Goal: Task Accomplishment & Management: Use online tool/utility

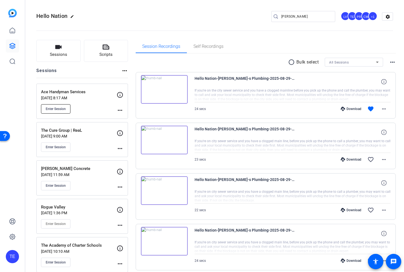
click at [56, 110] on span "Enter Session" at bounding box center [56, 109] width 20 height 4
click at [60, 48] on icon "button" at bounding box center [58, 47] width 6 height 4
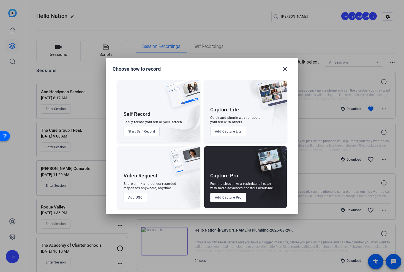
click at [223, 198] on button "Add Capture Pro" at bounding box center [228, 197] width 36 height 9
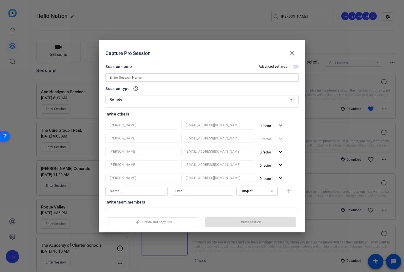
click at [120, 74] on input at bounding box center [202, 77] width 184 height 7
paste input "Twin City Service"
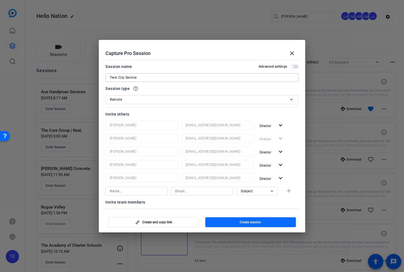
type input "Twin City Service"
click at [240, 222] on span "Create session" at bounding box center [249, 222] width 21 height 4
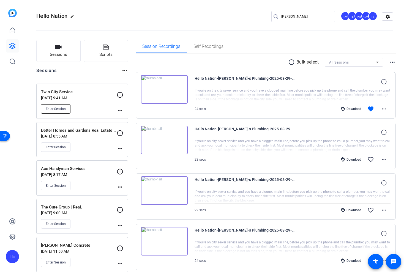
click at [58, 109] on span "Enter Session" at bounding box center [56, 109] width 20 height 4
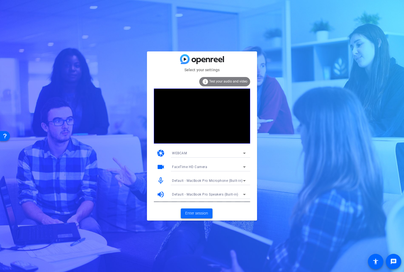
click at [194, 212] on span "Enter session" at bounding box center [196, 213] width 23 height 6
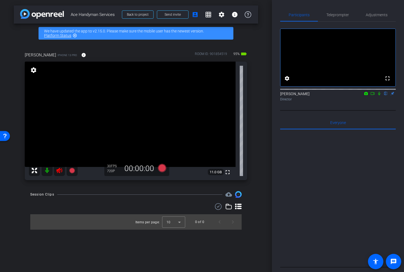
click at [58, 171] on icon at bounding box center [59, 170] width 7 height 7
click at [338, 15] on span "Teleprompter" at bounding box center [337, 15] width 23 height 4
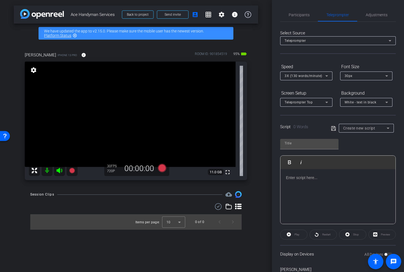
click at [309, 188] on div at bounding box center [337, 196] width 115 height 55
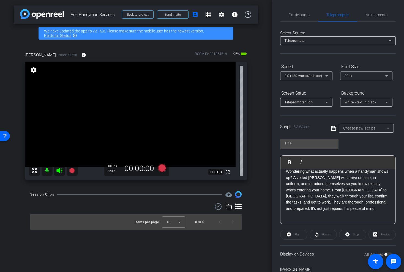
scroll to position [43, 0]
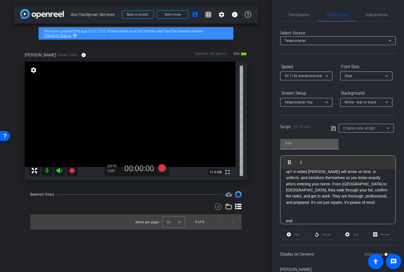
click at [299, 142] on input "text" at bounding box center [308, 143] width 49 height 7
type input "ace"
click at [331, 129] on icon at bounding box center [333, 128] width 4 height 4
click at [378, 15] on span "Adjustments" at bounding box center [376, 15] width 22 height 4
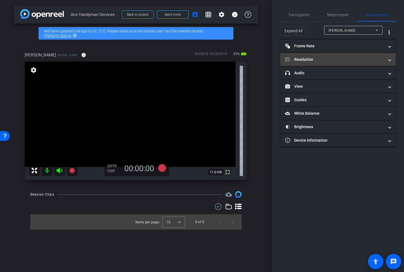
click at [327, 59] on mat-panel-title "Resolution" at bounding box center [334, 60] width 99 height 6
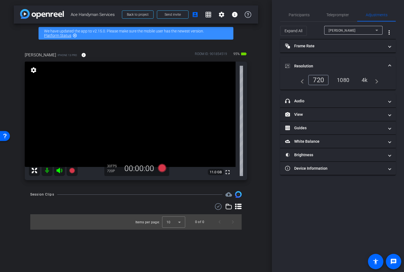
click at [366, 85] on div "navigate_before 720 1080 4k navigate_next" at bounding box center [337, 80] width 81 height 10
click at [365, 82] on div "4k" at bounding box center [364, 79] width 14 height 9
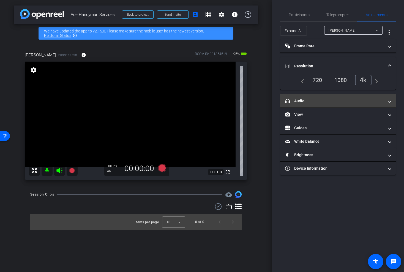
click at [318, 103] on mat-panel-title "headphone icon Audio" at bounding box center [334, 101] width 99 height 6
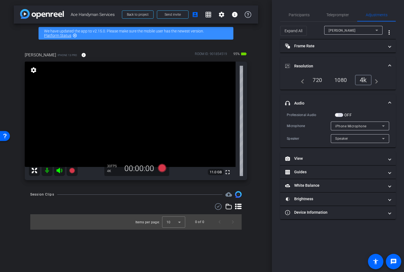
click at [299, 23] on div "Expand All Bryan more_vert" at bounding box center [337, 31] width 115 height 18
click at [297, 13] on span "Participants" at bounding box center [298, 15] width 21 height 4
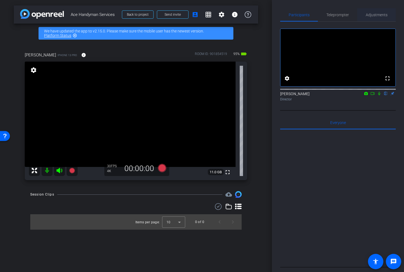
click at [372, 15] on span "Adjustments" at bounding box center [376, 15] width 22 height 4
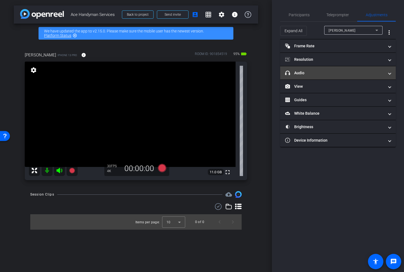
click at [312, 72] on mat-panel-title "headphone icon Audio" at bounding box center [334, 73] width 99 height 6
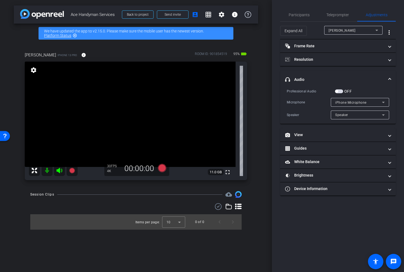
click at [340, 91] on span "button" at bounding box center [339, 91] width 8 height 4
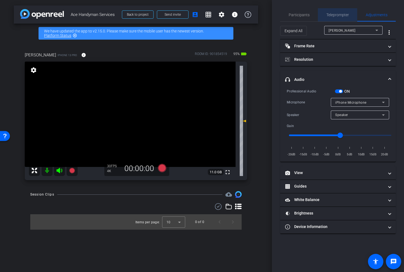
click at [333, 13] on span "Teleprompter" at bounding box center [337, 15] width 23 height 4
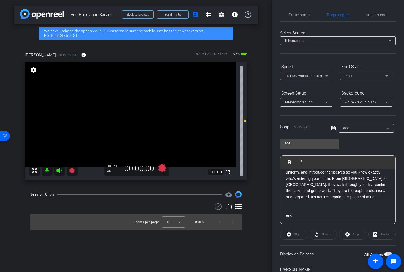
scroll to position [42, 0]
click at [309, 77] on span "3X (130 words/minute)" at bounding box center [303, 76] width 38 height 4
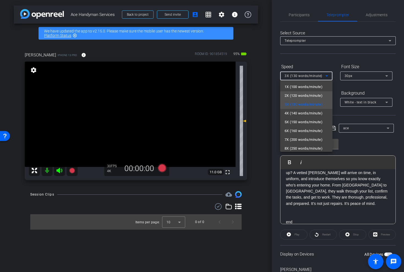
click at [300, 96] on span "2X (120 words/minute)" at bounding box center [303, 95] width 38 height 7
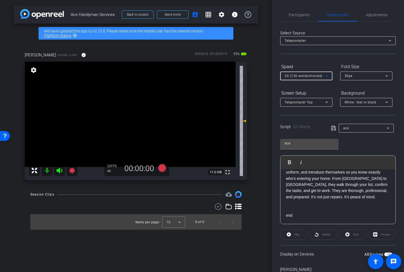
scroll to position [48, 0]
click at [386, 253] on span "button" at bounding box center [385, 254] width 3 height 3
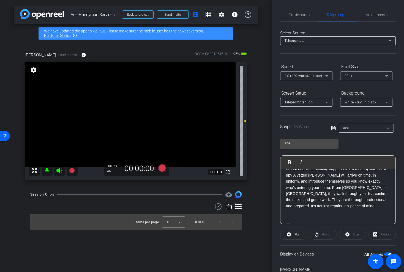
scroll to position [40, 0]
click at [293, 233] on span "Play" at bounding box center [296, 235] width 6 height 8
click at [60, 170] on icon at bounding box center [59, 170] width 7 height 7
click at [164, 171] on icon at bounding box center [162, 168] width 8 height 8
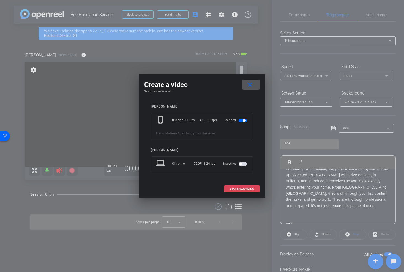
click at [233, 187] on span at bounding box center [241, 188] width 35 height 13
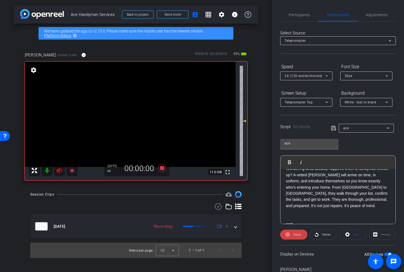
click at [325, 233] on span "Restart" at bounding box center [326, 234] width 8 height 3
click at [336, 234] on span at bounding box center [323, 234] width 27 height 13
click at [318, 234] on span at bounding box center [323, 234] width 27 height 13
click at [162, 166] on icon at bounding box center [162, 168] width 8 height 8
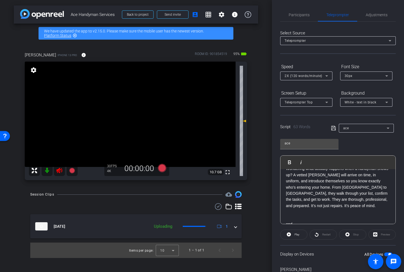
click at [60, 171] on icon at bounding box center [59, 170] width 6 height 5
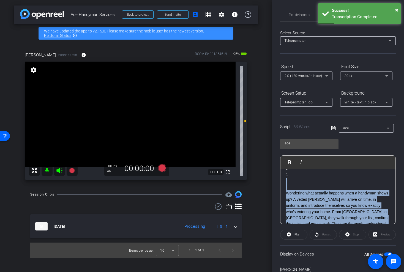
scroll to position [13, 0]
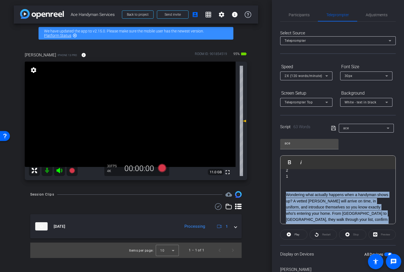
drag, startPoint x: 338, startPoint y: 209, endPoint x: 285, endPoint y: 195, distance: 54.9
click at [285, 195] on div "3 2 1 Wondering what actually happens when a handyman shows up? A vetted Crafts…" at bounding box center [337, 207] width 115 height 103
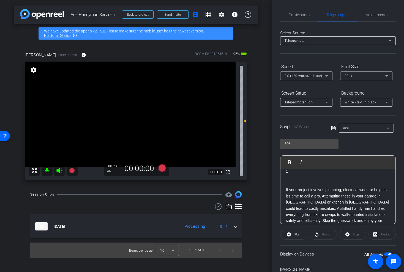
scroll to position [29, 0]
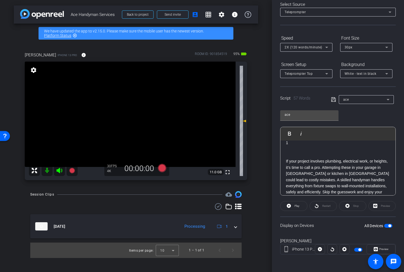
click at [388, 227] on span "button" at bounding box center [389, 225] width 3 height 3
click at [388, 227] on span "button" at bounding box center [388, 226] width 8 height 4
click at [59, 170] on icon at bounding box center [59, 170] width 6 height 5
click at [164, 165] on icon at bounding box center [162, 168] width 8 height 8
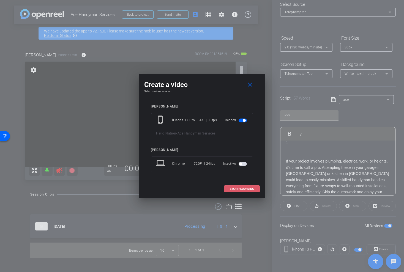
click at [240, 188] on span "START RECORDING" at bounding box center [242, 189] width 24 height 3
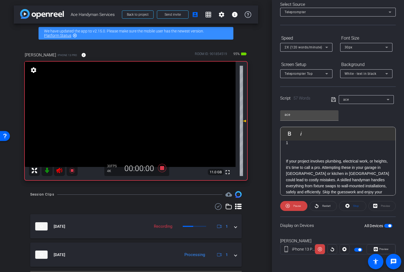
click at [321, 206] on span "Restart" at bounding box center [326, 206] width 10 height 8
click at [56, 171] on mat-icon at bounding box center [59, 170] width 11 height 11
click at [73, 170] on icon at bounding box center [71, 170] width 5 height 5
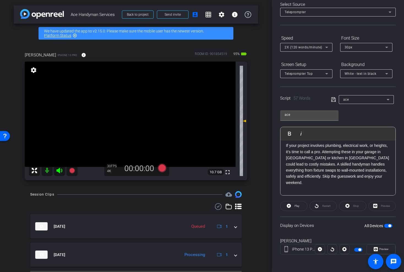
scroll to position [31, 0]
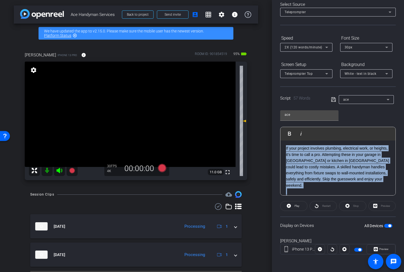
drag, startPoint x: 286, startPoint y: 148, endPoint x: 371, endPoint y: 190, distance: 95.3
click at [371, 190] on div "3 2 1 If your project involves plumbing, electrical work, or heights, it’s time…" at bounding box center [337, 160] width 115 height 103
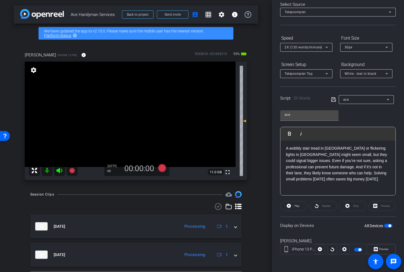
click at [388, 226] on span "button" at bounding box center [389, 225] width 3 height 3
click at [388, 226] on span "button" at bounding box center [388, 226] width 8 height 4
click at [56, 169] on icon at bounding box center [59, 170] width 7 height 7
click at [75, 170] on mat-icon at bounding box center [72, 170] width 11 height 11
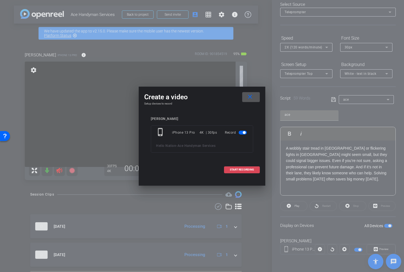
click at [239, 171] on span "START RECORDING" at bounding box center [242, 169] width 24 height 3
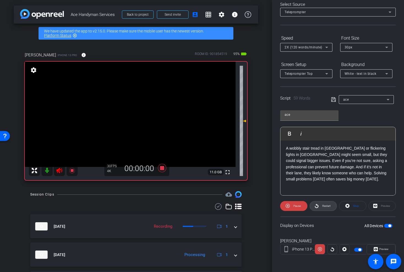
click at [324, 207] on span "Restart" at bounding box center [326, 205] width 8 height 3
click at [322, 205] on span "Restart" at bounding box center [326, 205] width 8 height 3
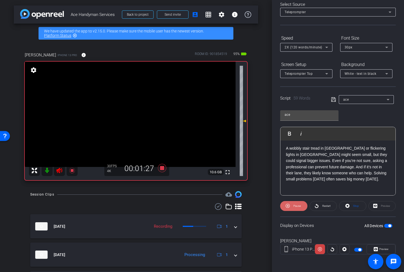
click at [293, 206] on span "Pause" at bounding box center [296, 205] width 7 height 3
click at [322, 206] on span "Restart" at bounding box center [326, 205] width 8 height 3
click at [162, 168] on icon at bounding box center [162, 168] width 8 height 8
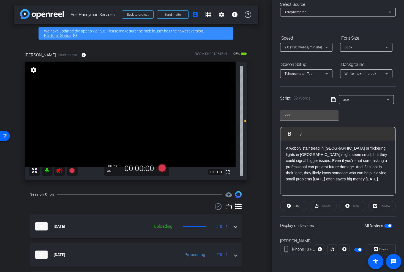
click at [59, 173] on icon at bounding box center [59, 170] width 7 height 7
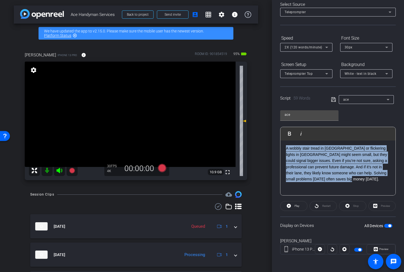
drag, startPoint x: 344, startPoint y: 180, endPoint x: 283, endPoint y: 149, distance: 68.4
click at [283, 149] on div "3 2 1 A wobbly stair tread in Zionsville or flickering lights in Southport migh…" at bounding box center [337, 157] width 115 height 97
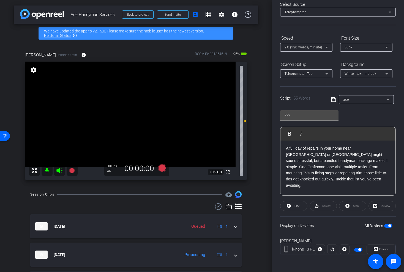
click at [384, 224] on span "button" at bounding box center [388, 226] width 8 height 4
click at [384, 224] on span "button" at bounding box center [385, 225] width 3 height 3
click at [58, 168] on icon at bounding box center [59, 170] width 7 height 7
click at [164, 167] on icon at bounding box center [162, 168] width 8 height 8
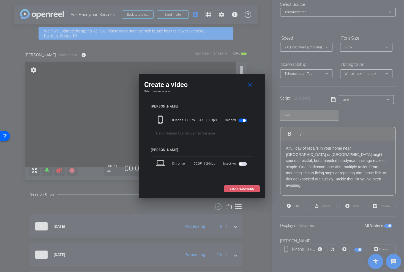
click at [240, 189] on span "START RECORDING" at bounding box center [242, 189] width 24 height 3
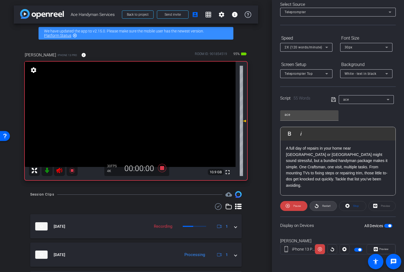
click at [330, 207] on span "Restart" at bounding box center [326, 205] width 8 height 3
click at [161, 167] on icon at bounding box center [162, 168] width 8 height 8
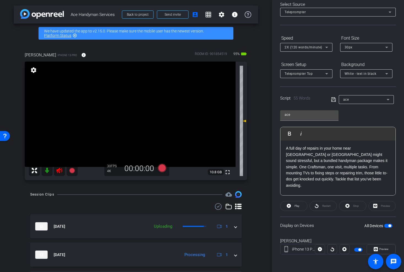
click at [58, 170] on icon at bounding box center [59, 170] width 6 height 5
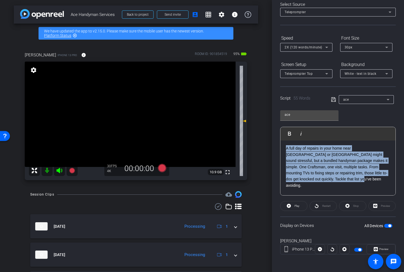
drag, startPoint x: 313, startPoint y: 180, endPoint x: 283, endPoint y: 149, distance: 43.0
click at [283, 149] on div "3 2 1 A full day of repairs in your home near Geist or Plainfield might sound s…" at bounding box center [337, 160] width 115 height 103
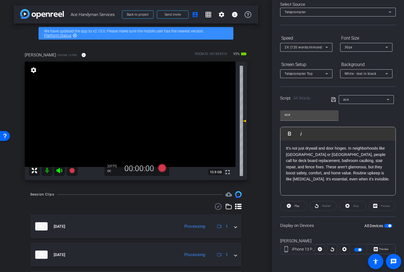
click at [386, 225] on span "button" at bounding box center [388, 226] width 8 height 4
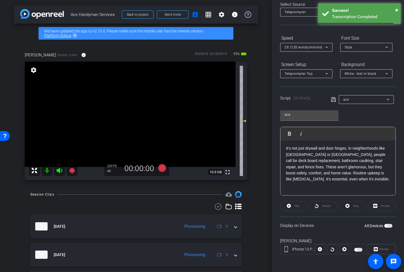
click at [386, 225] on span "button" at bounding box center [385, 225] width 3 height 3
click at [59, 170] on icon at bounding box center [59, 170] width 6 height 5
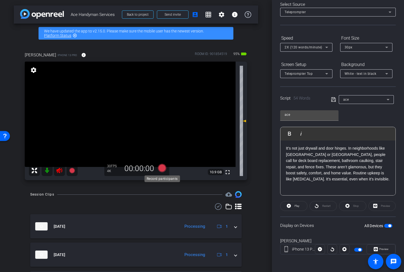
click at [162, 169] on icon at bounding box center [162, 168] width 8 height 8
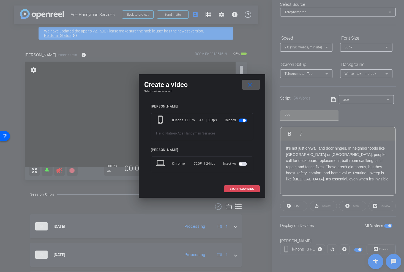
click at [238, 189] on span "START RECORDING" at bounding box center [242, 189] width 24 height 3
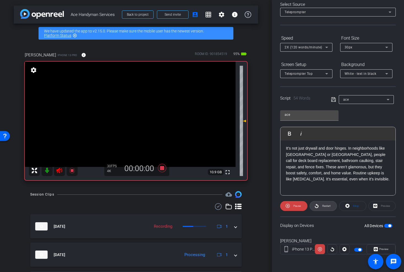
click at [321, 205] on span "Restart" at bounding box center [326, 206] width 10 height 8
click at [161, 166] on icon at bounding box center [162, 168] width 8 height 8
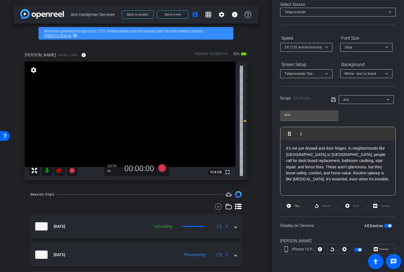
click at [60, 168] on icon at bounding box center [59, 170] width 7 height 7
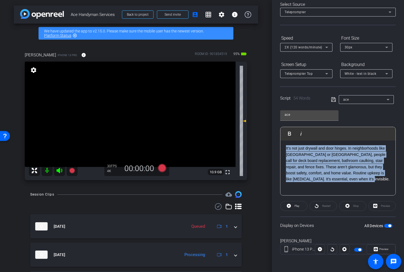
drag, startPoint x: 370, startPoint y: 181, endPoint x: 282, endPoint y: 150, distance: 93.0
click at [282, 150] on div "3 2 1 It’s not just drywall and door hinges. In neighborhoods like Southport or…" at bounding box center [337, 157] width 115 height 97
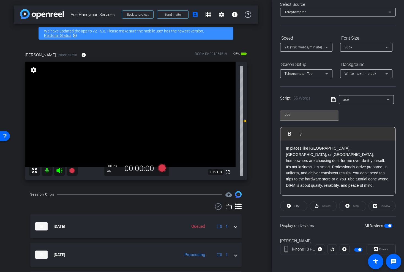
click at [387, 225] on span "button" at bounding box center [388, 226] width 8 height 4
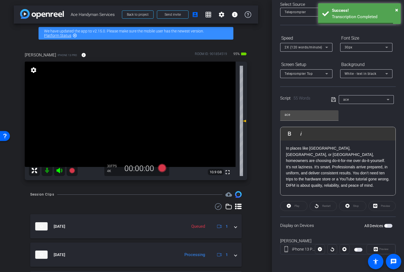
click at [387, 225] on span "button" at bounding box center [385, 225] width 3 height 3
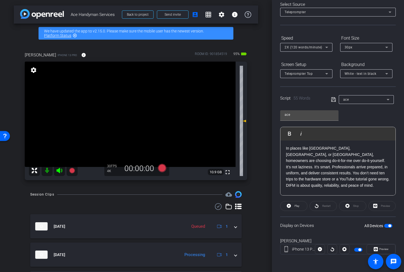
click at [58, 172] on icon at bounding box center [59, 170] width 7 height 7
click at [162, 167] on icon at bounding box center [162, 168] width 8 height 8
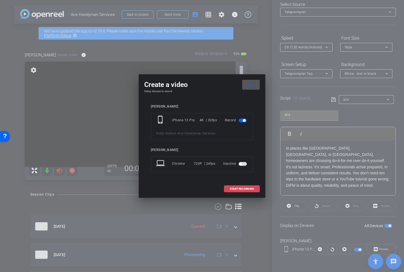
click at [235, 185] on span at bounding box center [241, 188] width 35 height 13
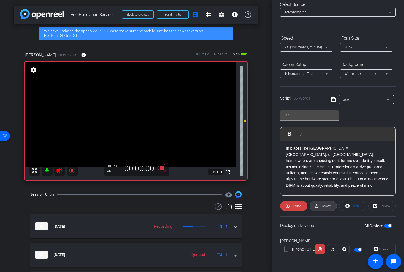
click at [322, 204] on span "Restart" at bounding box center [326, 205] width 8 height 3
click at [59, 168] on icon at bounding box center [59, 170] width 6 height 5
click at [72, 169] on icon at bounding box center [72, 170] width 7 height 7
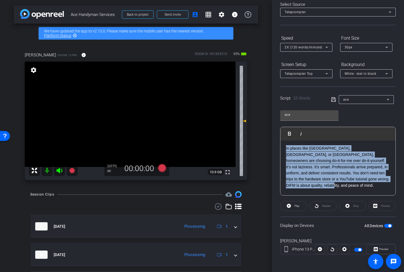
drag, startPoint x: 363, startPoint y: 180, endPoint x: 285, endPoint y: 149, distance: 83.9
click at [285, 149] on div "3 2 1 In places like Zionsville, Indianapolis, or Geist, homeowners are choosin…" at bounding box center [337, 160] width 115 height 103
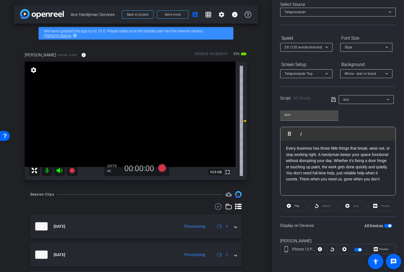
click at [385, 225] on span "button" at bounding box center [388, 226] width 8 height 4
click at [385, 225] on span "button" at bounding box center [385, 225] width 3 height 3
click at [60, 169] on icon at bounding box center [59, 170] width 7 height 7
click at [160, 167] on icon at bounding box center [162, 168] width 8 height 8
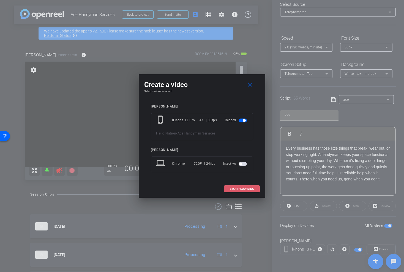
click at [245, 186] on span at bounding box center [241, 188] width 35 height 13
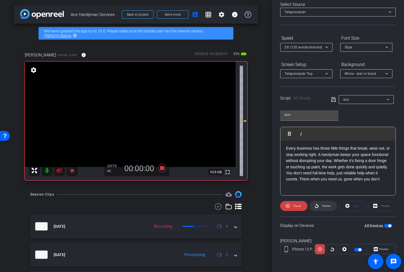
click at [325, 207] on span "Restart" at bounding box center [326, 205] width 8 height 3
click at [317, 206] on icon at bounding box center [316, 205] width 4 height 7
click at [162, 169] on icon at bounding box center [162, 168] width 8 height 8
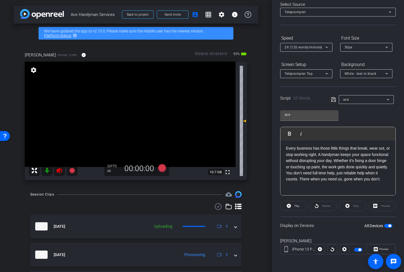
click at [59, 171] on icon at bounding box center [59, 170] width 7 height 7
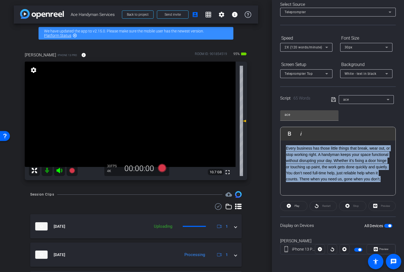
drag, startPoint x: 303, startPoint y: 184, endPoint x: 283, endPoint y: 148, distance: 41.6
click at [283, 148] on div "3 2 1 Every business has those little things that break, wear out, or stop work…" at bounding box center [337, 157] width 115 height 97
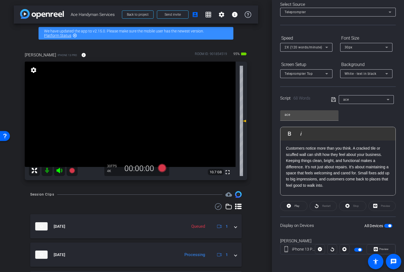
click at [387, 224] on span "button" at bounding box center [388, 226] width 8 height 4
click at [59, 168] on icon at bounding box center [59, 170] width 7 height 7
click at [161, 169] on icon at bounding box center [162, 168] width 8 height 8
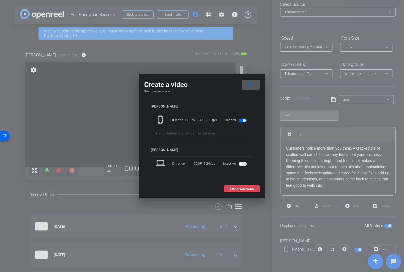
click at [250, 188] on span "START RECORDING" at bounding box center [242, 189] width 24 height 3
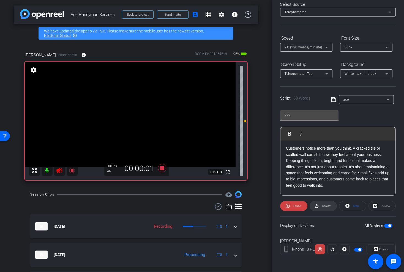
click at [319, 206] on span at bounding box center [323, 205] width 27 height 13
click at [58, 172] on icon at bounding box center [59, 170] width 6 height 5
click at [163, 169] on icon at bounding box center [162, 168] width 8 height 8
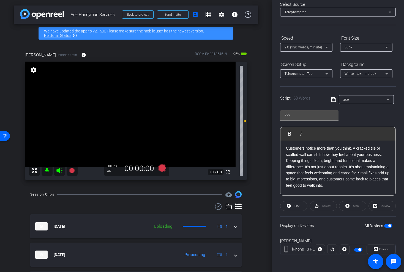
click at [386, 227] on span "button" at bounding box center [388, 226] width 8 height 4
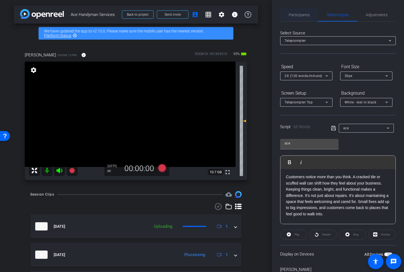
click at [298, 15] on span "Participants" at bounding box center [298, 15] width 21 height 4
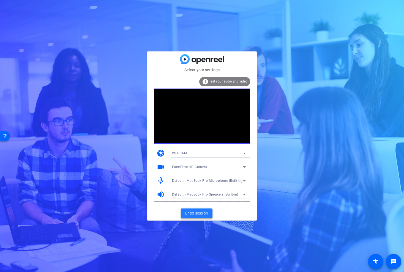
click at [189, 209] on span at bounding box center [197, 213] width 32 height 13
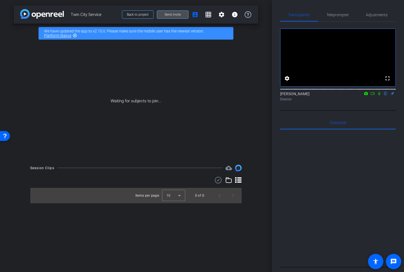
click at [177, 15] on span "Send invite" at bounding box center [172, 14] width 16 height 4
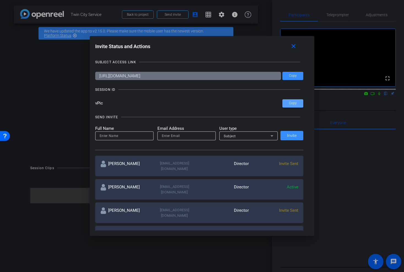
click at [293, 103] on span "Copy" at bounding box center [293, 103] width 8 height 4
